Goal: Task Accomplishment & Management: Complete application form

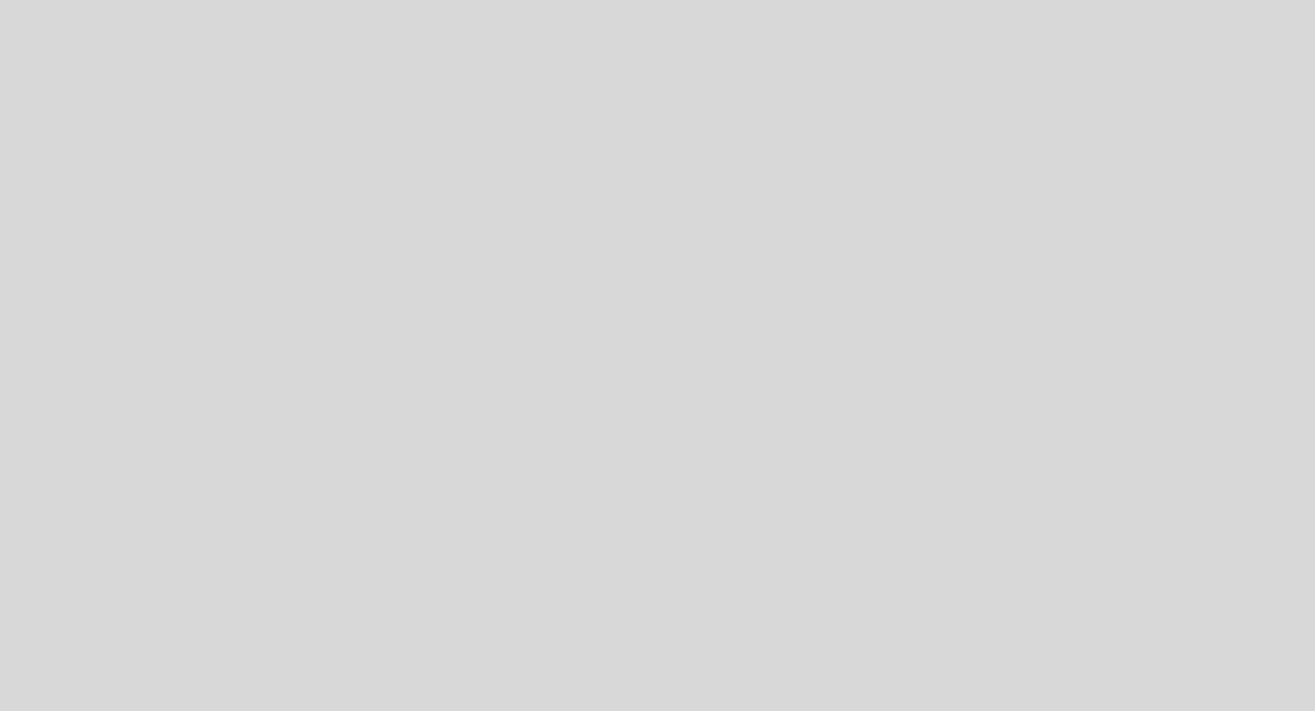
select select "es"
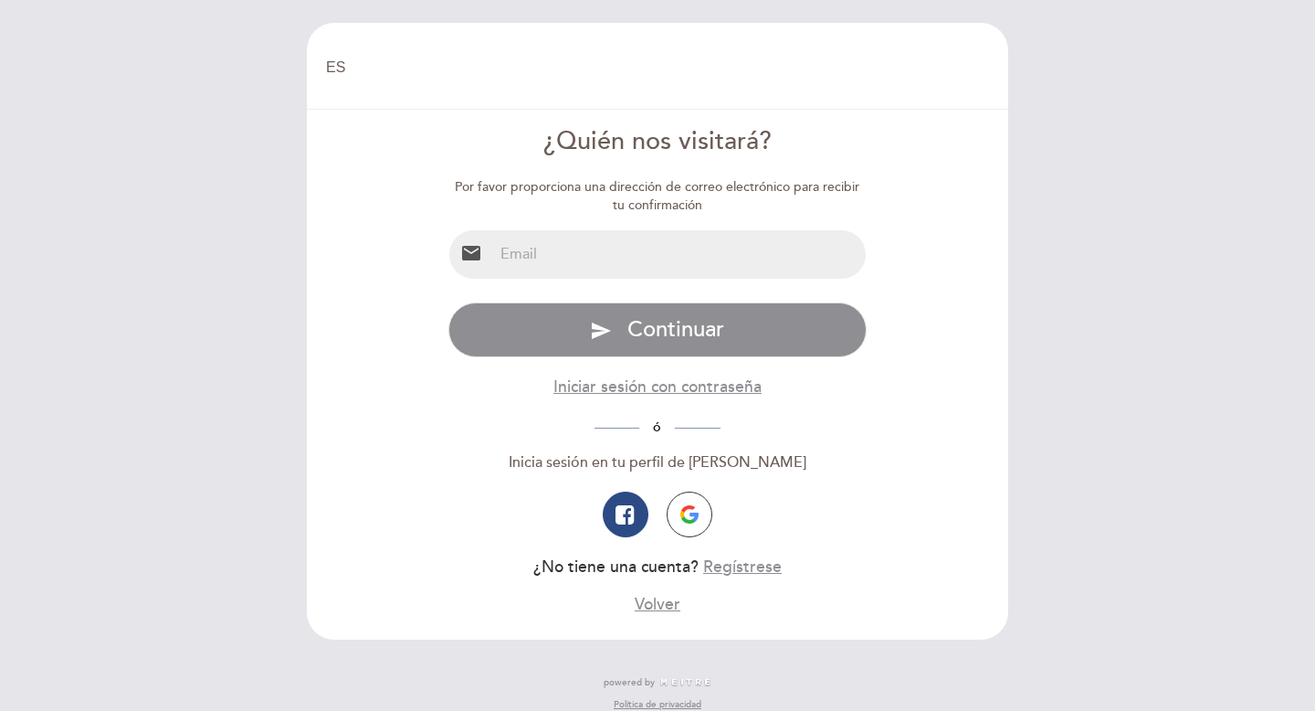
click at [601, 258] on input "email" at bounding box center [680, 254] width 374 height 48
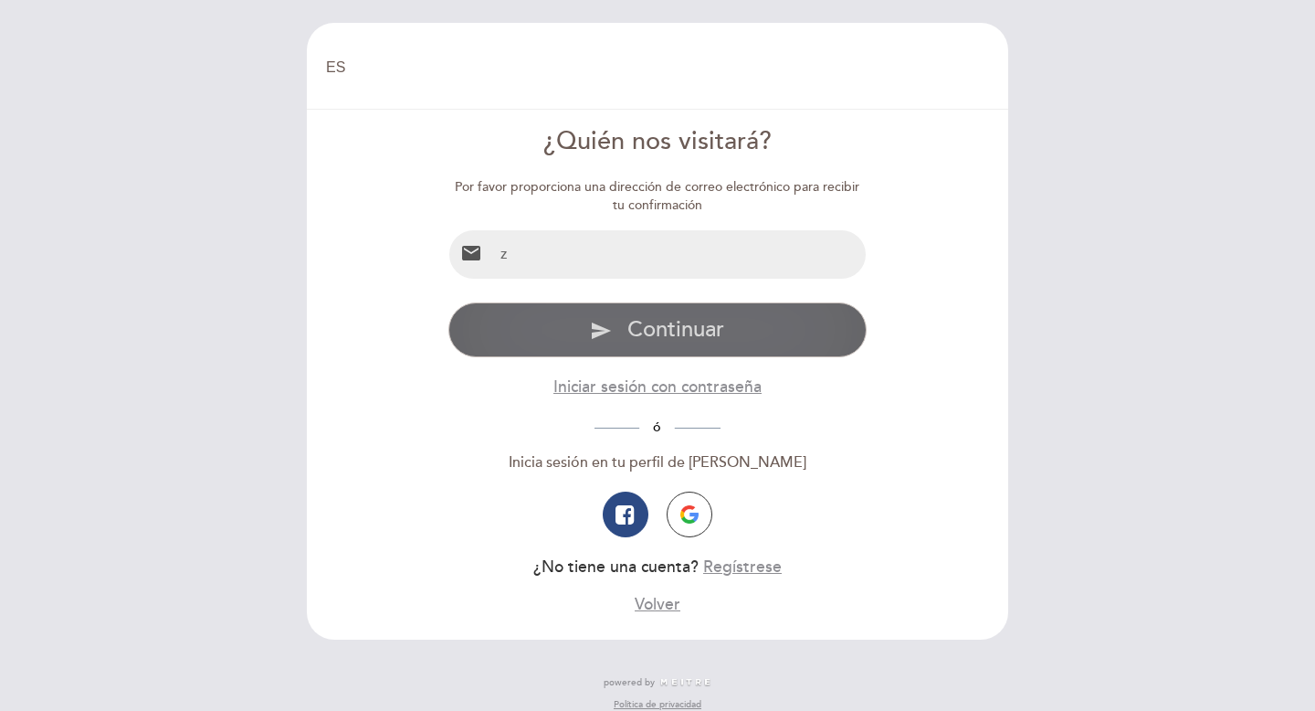
type input "[DOMAIN_NAME][EMAIL_ADDRESS][DOMAIN_NAME]"
click at [636, 331] on span "Continuar" at bounding box center [675, 329] width 97 height 26
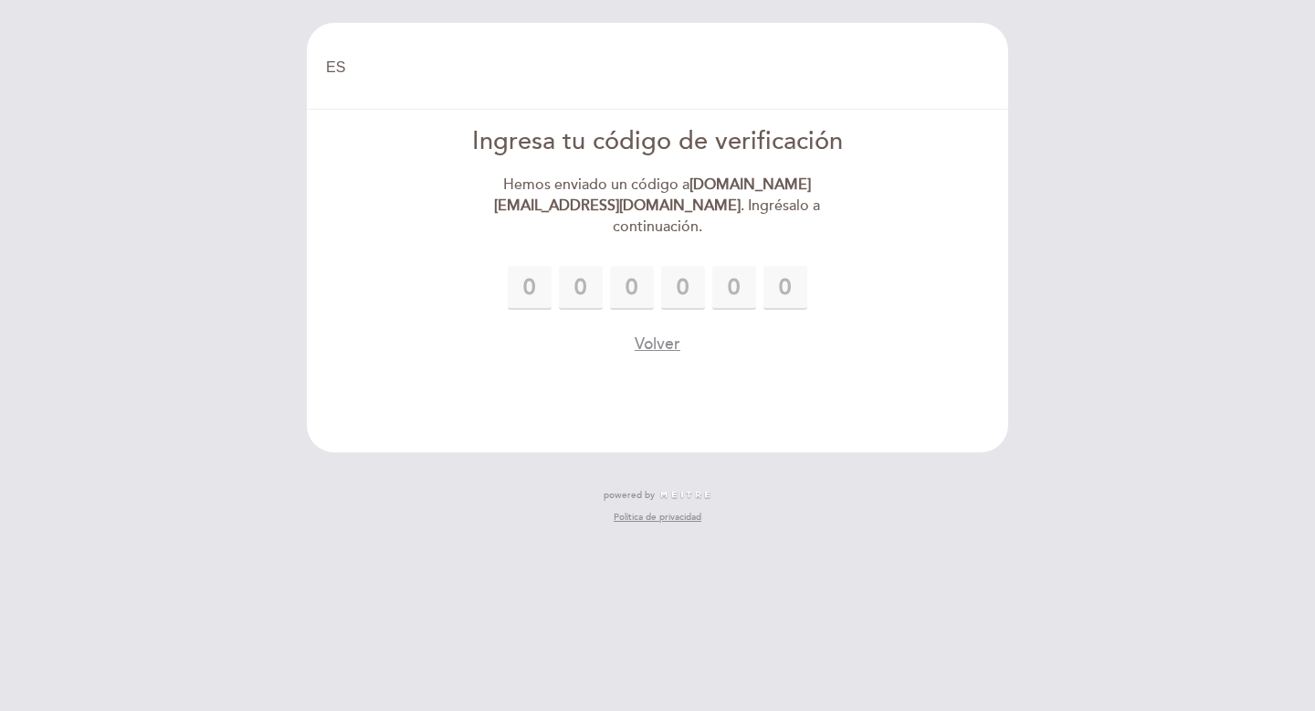
type input "8"
type input "7"
type input "4"
type input "6"
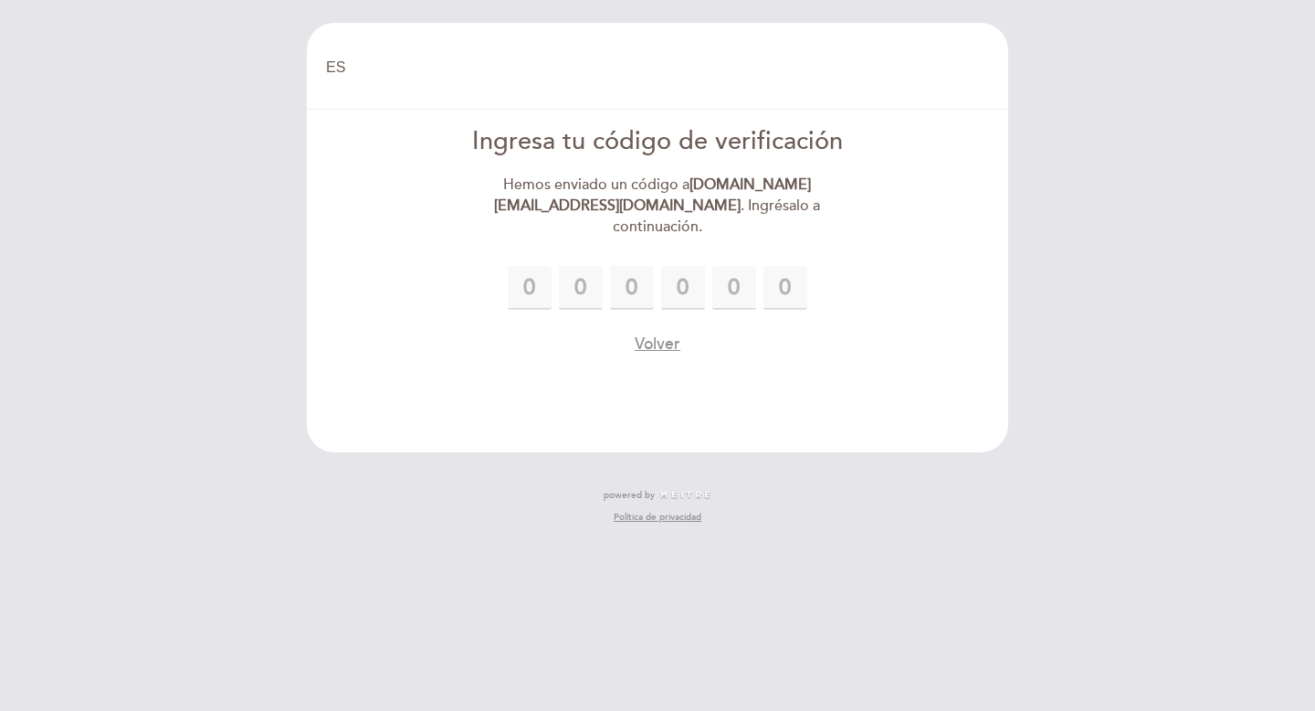
type input "0"
